Goal: Information Seeking & Learning: Learn about a topic

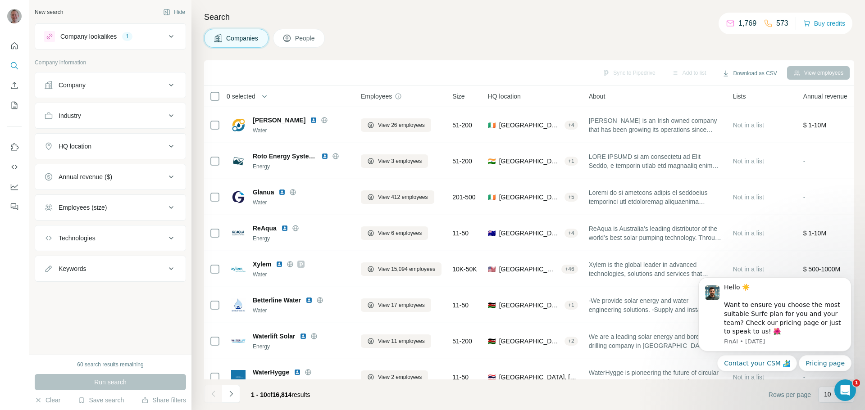
click at [110, 84] on div "Company" at bounding box center [105, 85] width 122 height 9
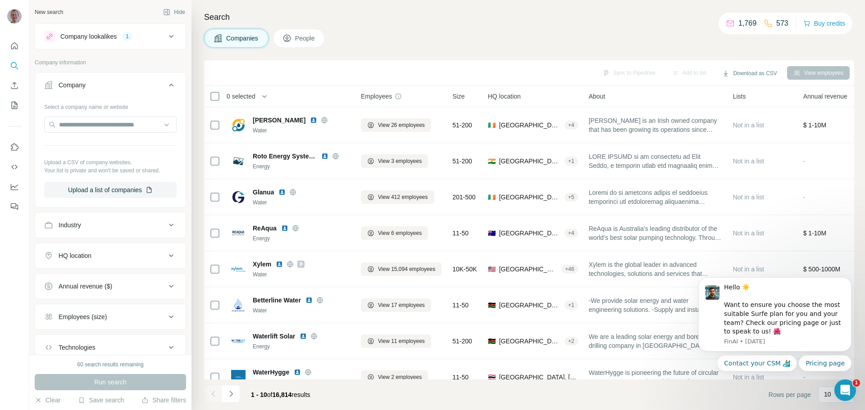
click at [110, 84] on div "Company" at bounding box center [105, 85] width 122 height 9
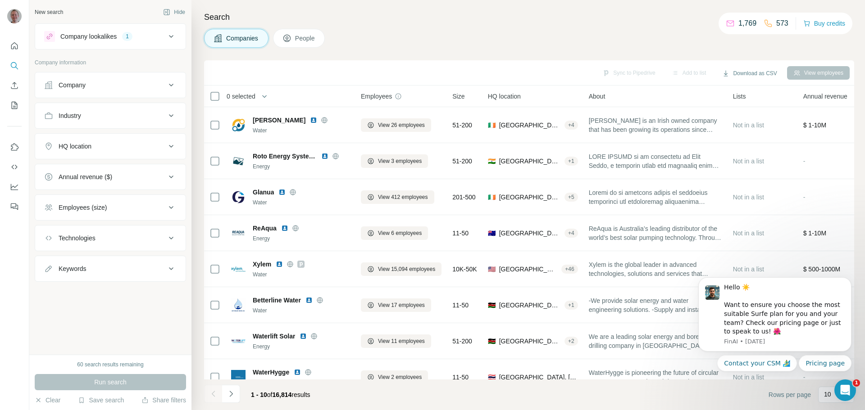
click at [96, 148] on div "HQ location" at bounding box center [105, 146] width 122 height 9
click at [80, 168] on input "text" at bounding box center [110, 169] width 132 height 16
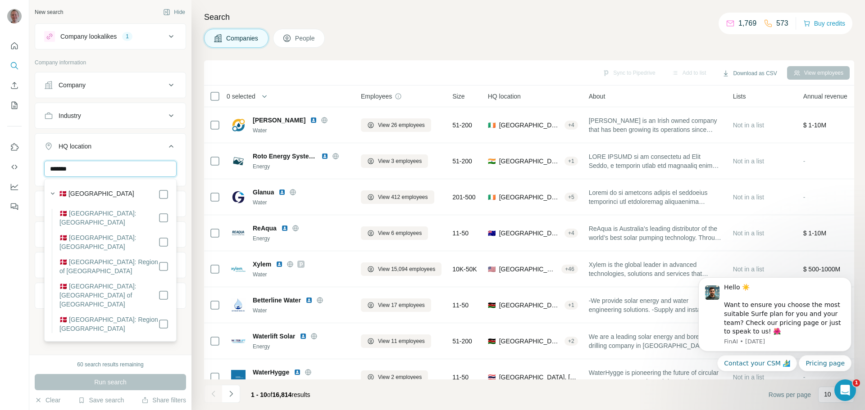
type input "*******"
click at [91, 195] on label "🇩🇰 [GEOGRAPHIC_DATA]" at bounding box center [96, 194] width 75 height 11
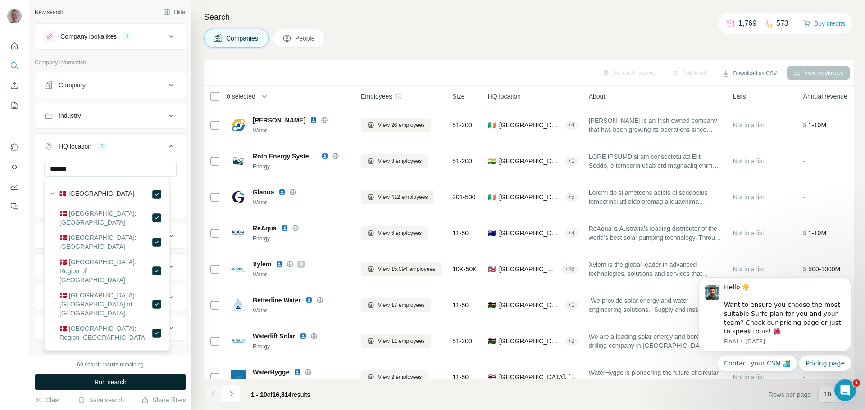
click at [93, 386] on button "Run search" at bounding box center [110, 382] width 151 height 16
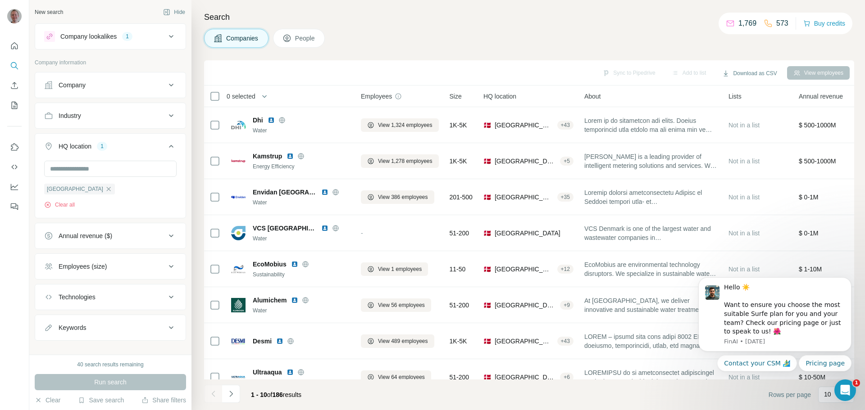
click at [78, 236] on div "Annual revenue ($)" at bounding box center [86, 235] width 54 height 9
click at [82, 237] on div "Annual revenue ($)" at bounding box center [86, 235] width 54 height 9
click at [83, 266] on div "Employees (size)" at bounding box center [83, 266] width 48 height 9
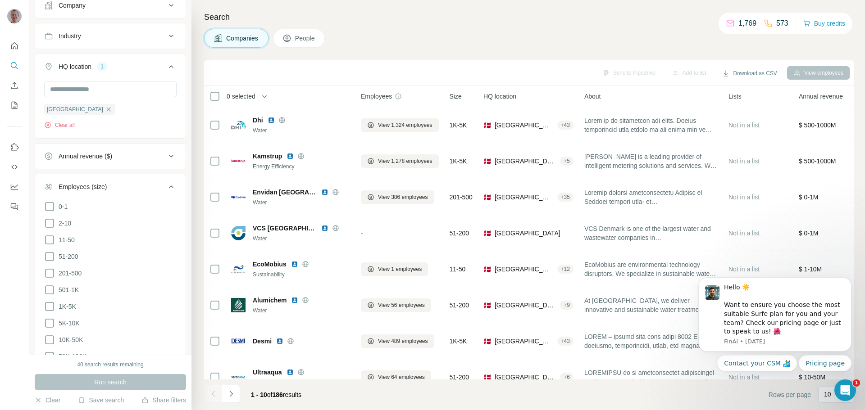
scroll to position [90, 0]
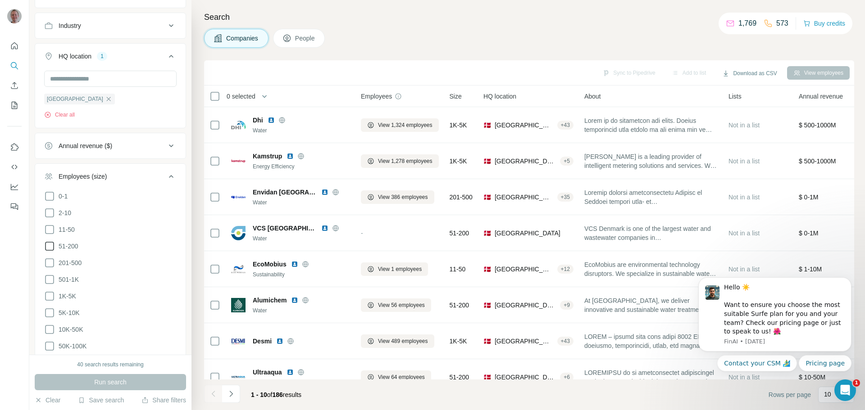
click at [70, 246] on span "51-200" at bounding box center [66, 246] width 23 height 9
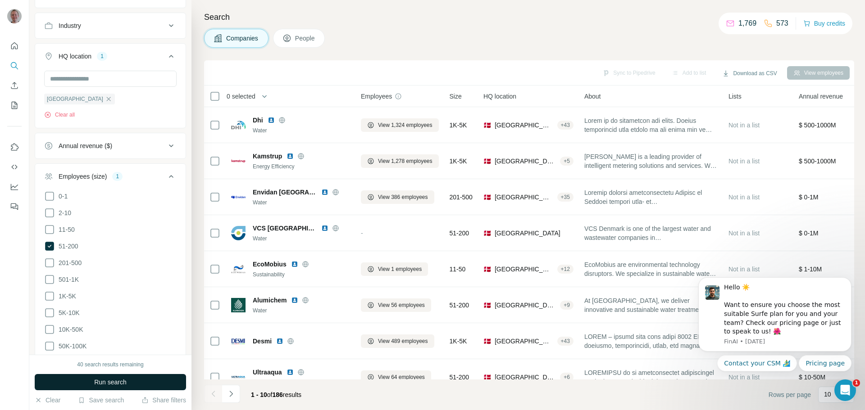
click at [109, 379] on span "Run search" at bounding box center [110, 382] width 32 height 9
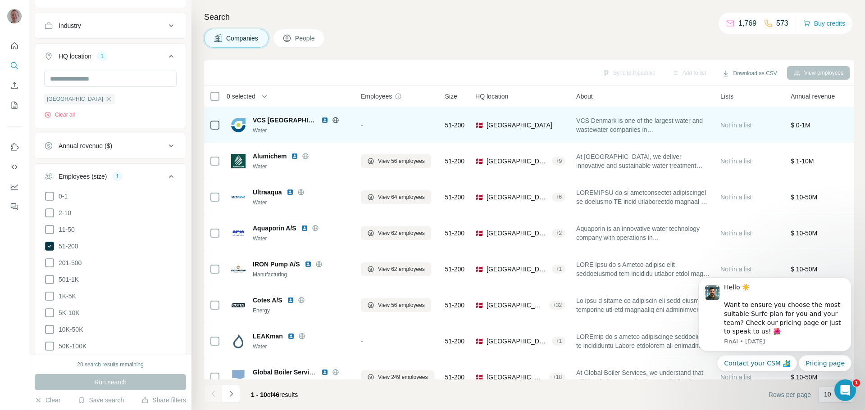
click at [275, 121] on span "VCS [GEOGRAPHIC_DATA]" at bounding box center [285, 120] width 64 height 9
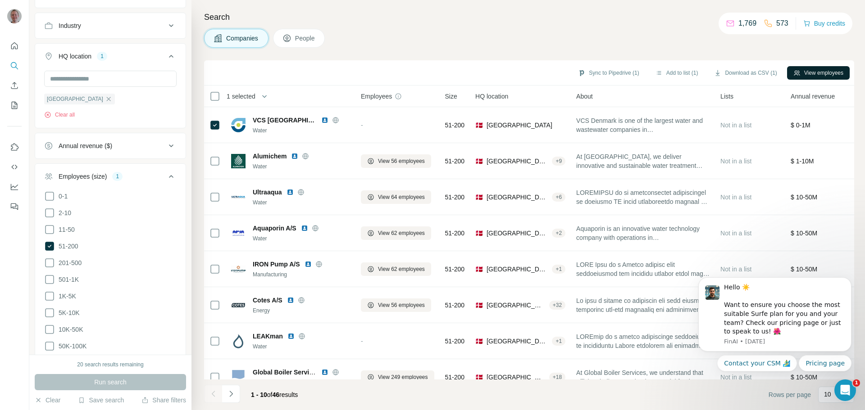
click at [803, 75] on button "View employees" at bounding box center [818, 73] width 63 height 14
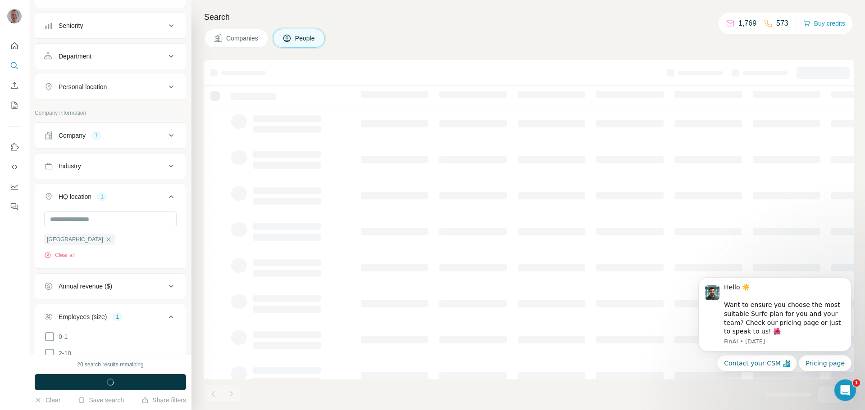
scroll to position [231, 0]
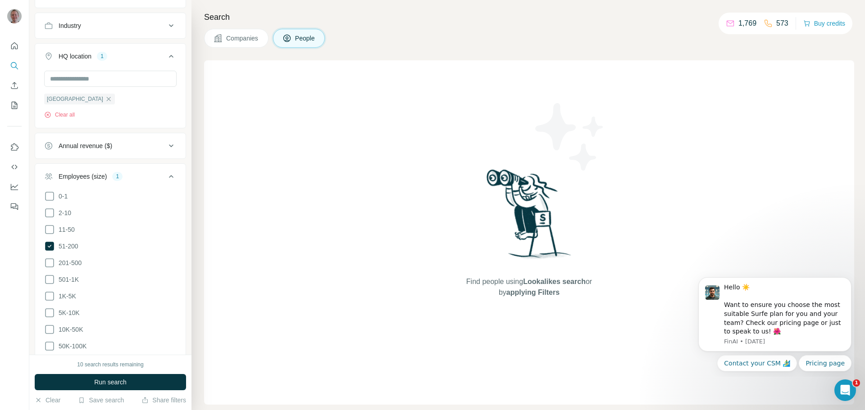
click at [233, 46] on button "Companies" at bounding box center [236, 38] width 64 height 19
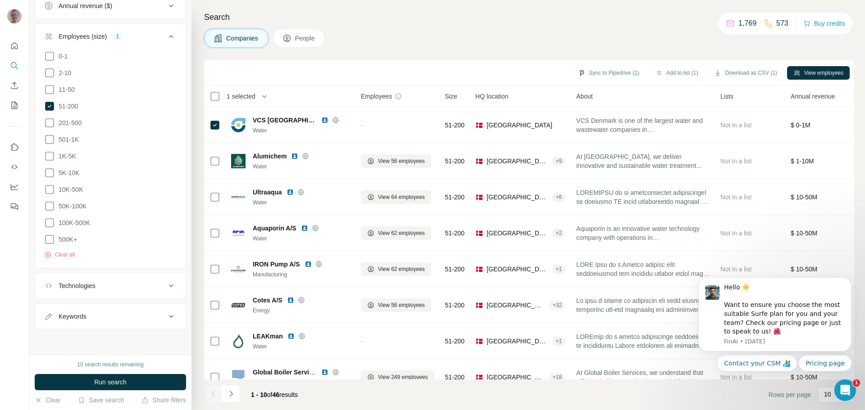
scroll to position [90, 0]
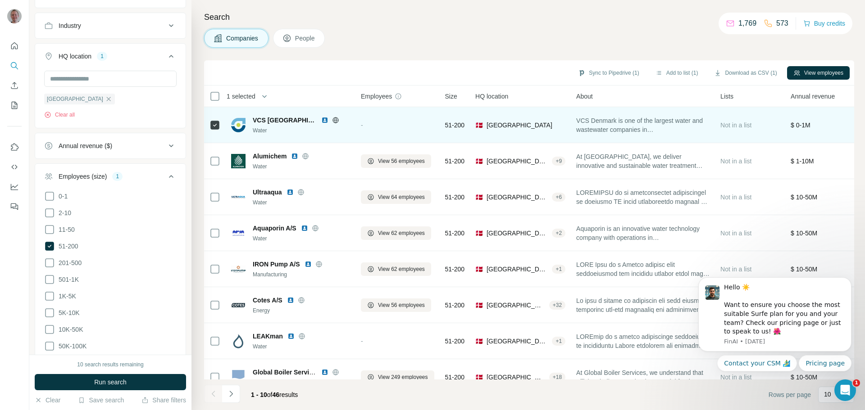
click at [254, 121] on span "VCS [GEOGRAPHIC_DATA]" at bounding box center [285, 120] width 64 height 9
click at [241, 125] on img at bounding box center [238, 125] width 14 height 14
click at [262, 118] on span "VCS [GEOGRAPHIC_DATA]" at bounding box center [285, 120] width 64 height 9
drag, startPoint x: 254, startPoint y: 119, endPoint x: 299, endPoint y: 120, distance: 44.1
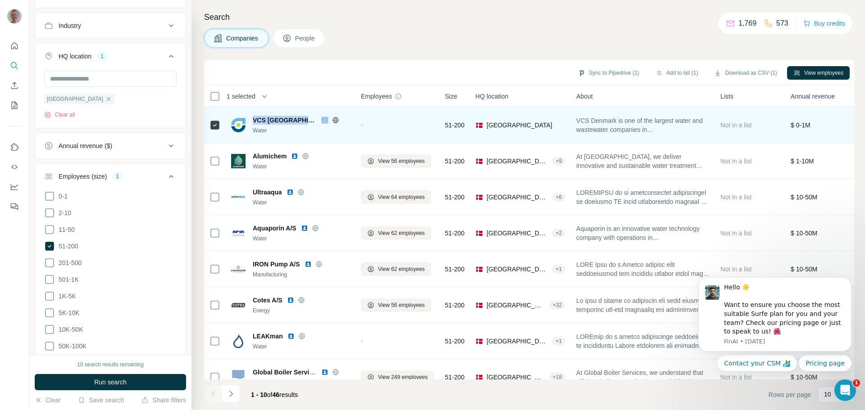
click at [299, 120] on div "VCS [GEOGRAPHIC_DATA]" at bounding box center [301, 120] width 97 height 9
click at [321, 120] on img at bounding box center [324, 120] width 7 height 7
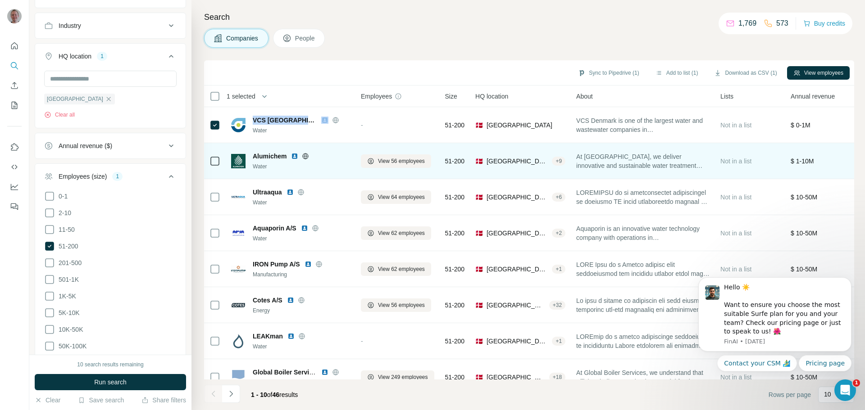
click at [293, 154] on img at bounding box center [294, 156] width 7 height 7
